Goal: Information Seeking & Learning: Learn about a topic

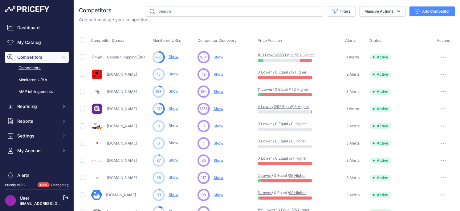
click at [125, 58] on link "Google Shopping (BR)" at bounding box center [126, 57] width 38 height 5
click at [217, 57] on span "Show" at bounding box center [218, 57] width 10 height 5
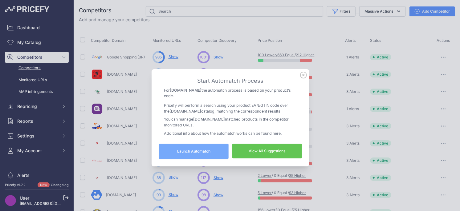
click at [259, 151] on link "View All Suggestions" at bounding box center [267, 151] width 70 height 15
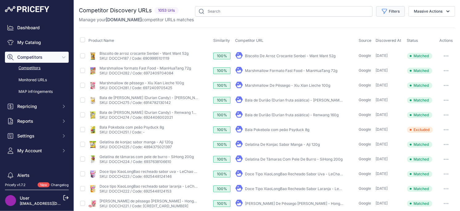
click at [384, 12] on icon "button" at bounding box center [384, 11] width 5 height 5
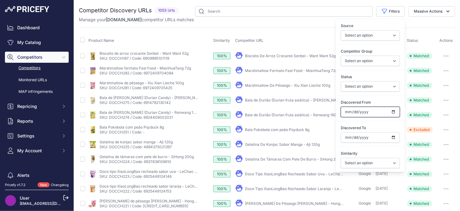
click at [393, 112] on input "Discovered From" at bounding box center [369, 112] width 59 height 10
type input "2025-09-19"
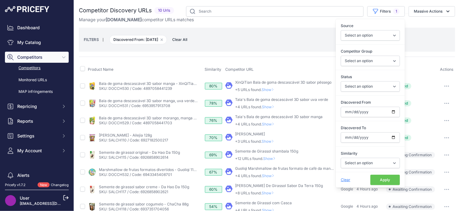
click at [293, 74] on th "Competitor URL" at bounding box center [281, 69] width 115 height 15
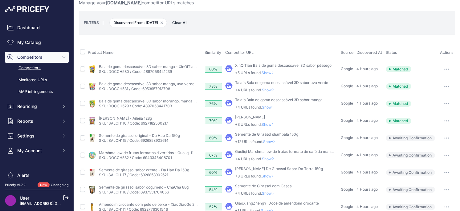
scroll to position [11, 0]
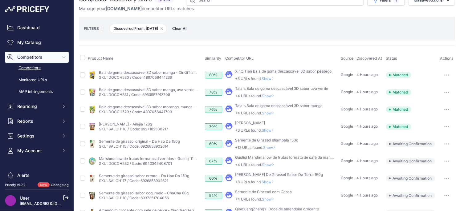
click at [271, 77] on span "Show" at bounding box center [268, 78] width 15 height 5
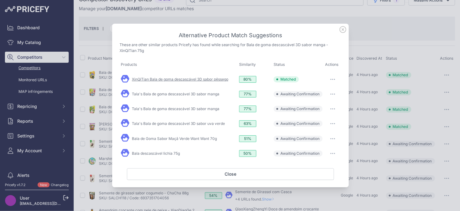
click at [204, 80] on link "XinQiTian Bala de goma descascável 3D sabor pêssego" at bounding box center [180, 79] width 96 height 5
click at [344, 29] on icon at bounding box center [342, 29] width 7 height 7
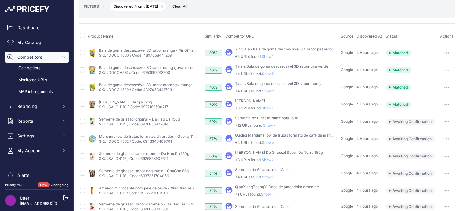
scroll to position [50, 0]
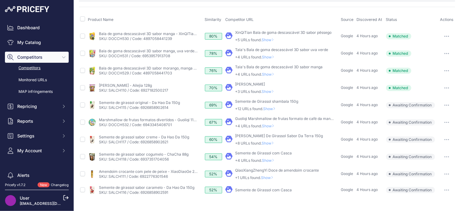
click at [268, 177] on span "Show" at bounding box center [268, 177] width 15 height 5
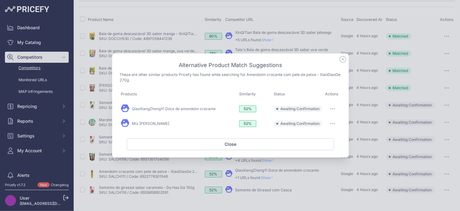
click at [340, 61] on icon at bounding box center [343, 59] width 6 height 6
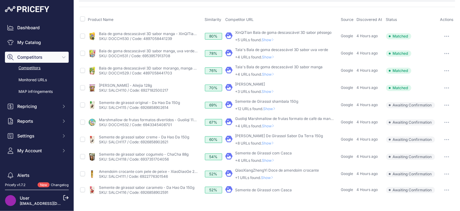
click at [245, 191] on link "Semente de Girassol com Casca" at bounding box center [263, 190] width 57 height 5
